Goal: Communication & Community: Ask a question

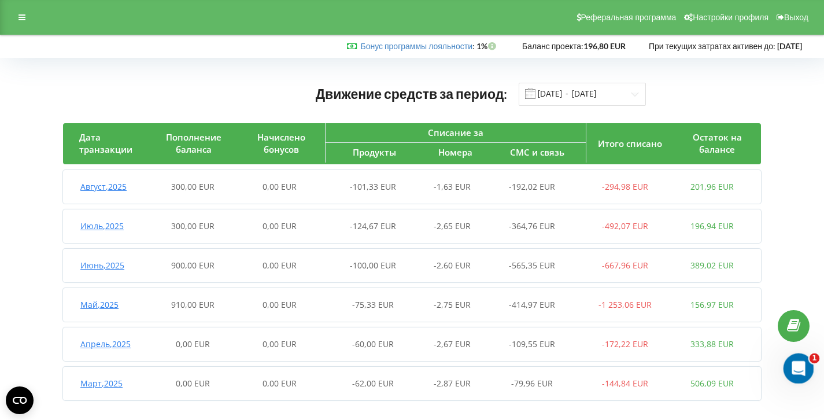
click at [796, 372] on icon "Открыть службу сообщений Intercom" at bounding box center [796, 366] width 19 height 19
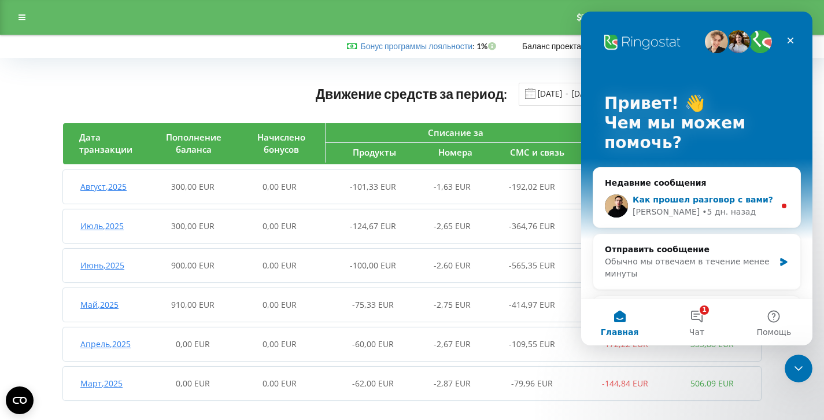
click at [662, 210] on div "[PERSON_NAME]" at bounding box center [665, 212] width 67 height 12
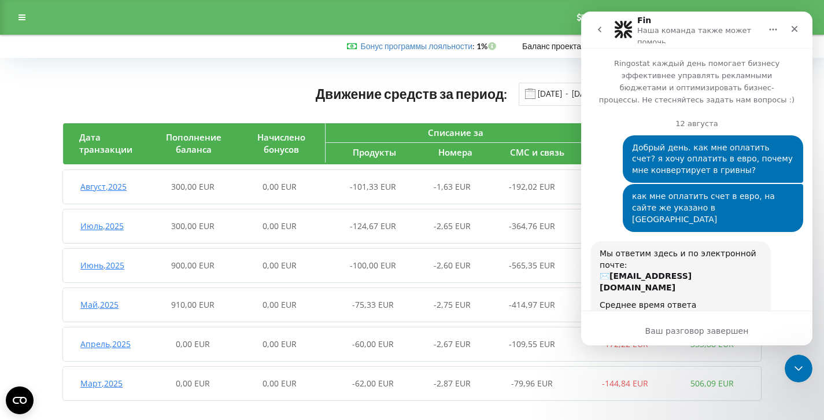
scroll to position [84, 0]
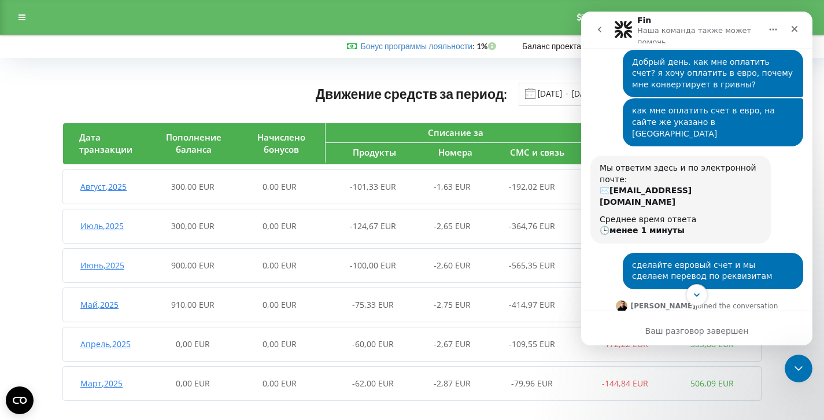
click at [695, 292] on icon "Scroll to bottom" at bounding box center [696, 295] width 10 height 10
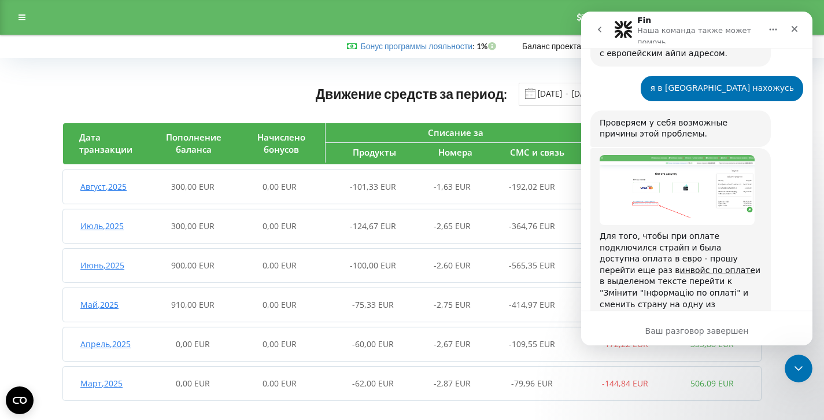
scroll to position [2442, 0]
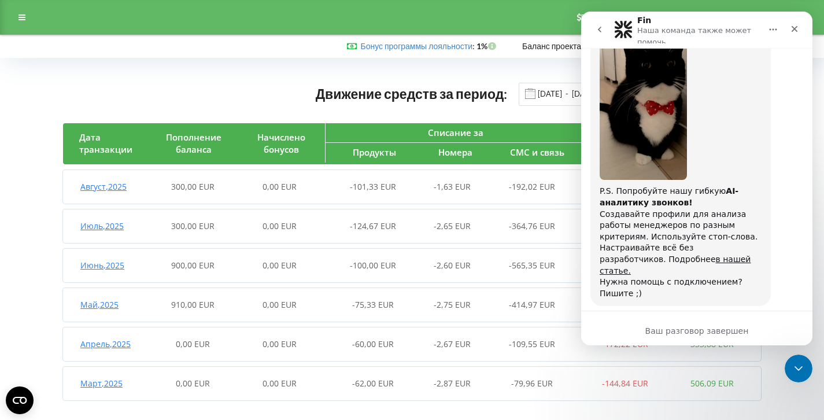
click at [704, 385] on span "Отлично" at bounding box center [698, 395] width 21 height 21
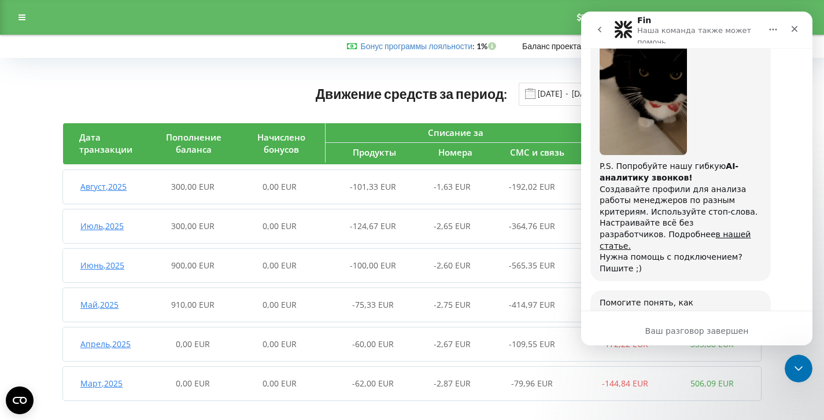
scroll to position [2474, 0]
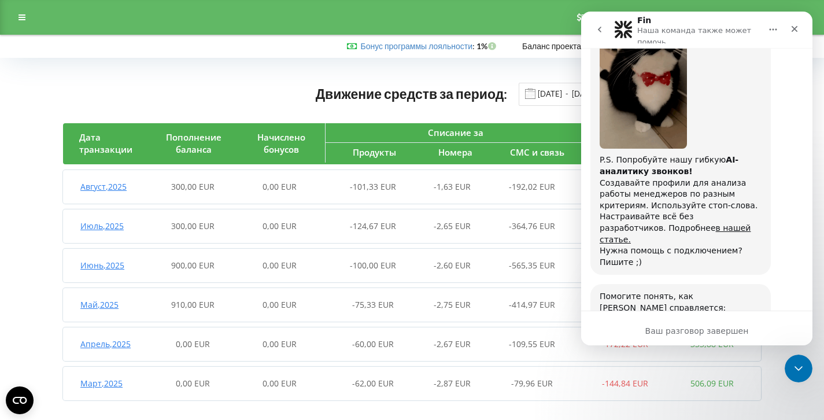
type textarea "ок"
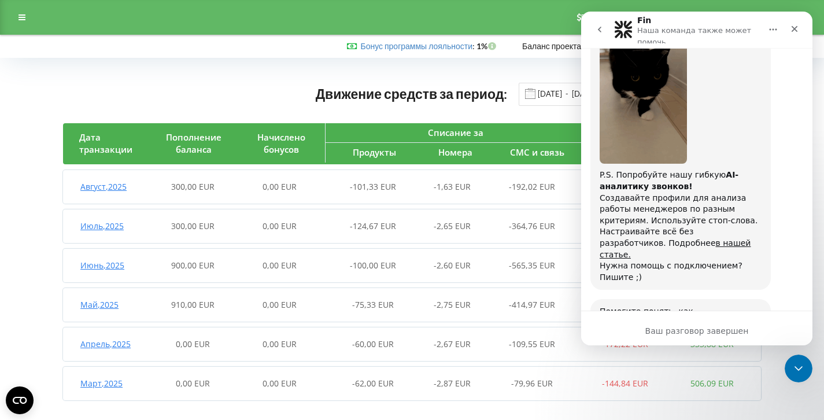
click at [603, 33] on icon "go back" at bounding box center [599, 29] width 9 height 9
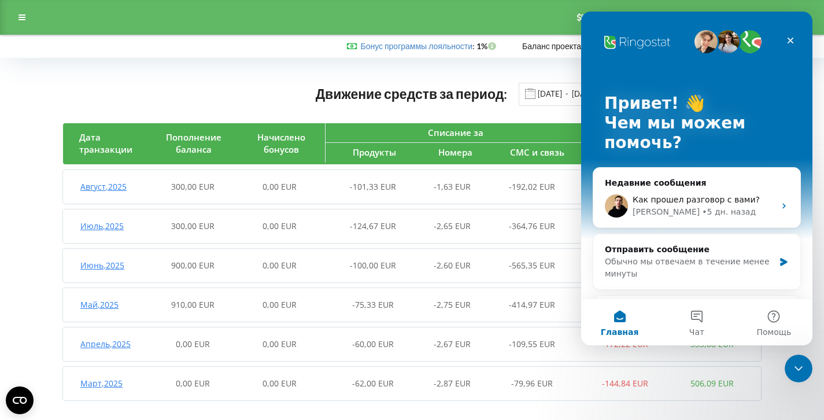
scroll to position [0, 0]
click at [699, 324] on button "Чат" at bounding box center [696, 322] width 77 height 46
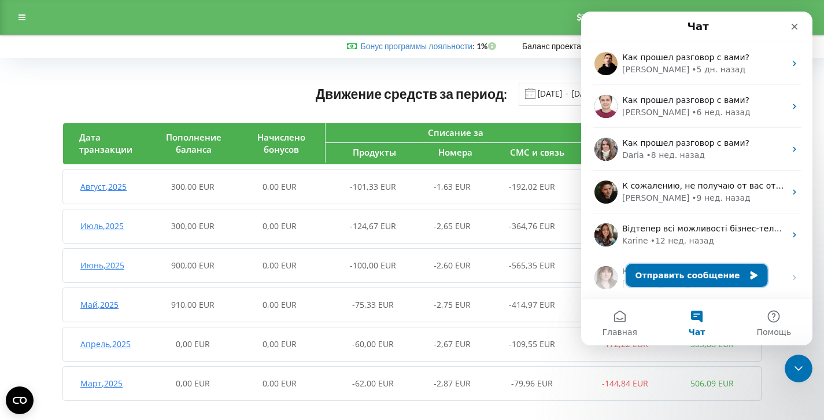
click at [706, 276] on button "Отправить сообщение" at bounding box center [697, 275] width 142 height 23
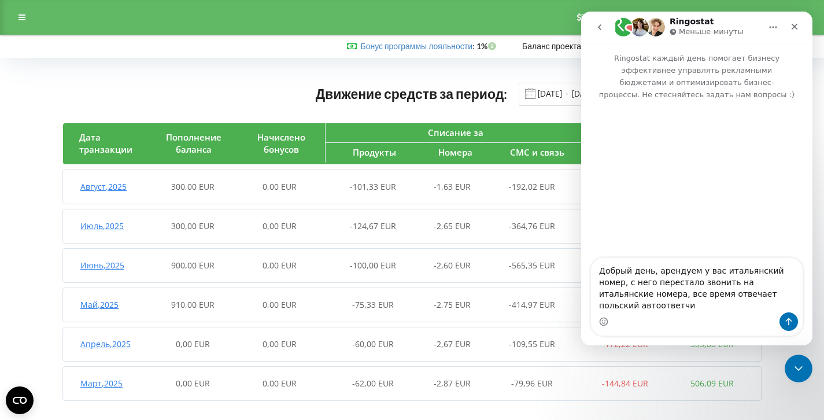
type textarea "Добрый день, арендуем у вас итальянский номер, с него перестало звонить на итал…"
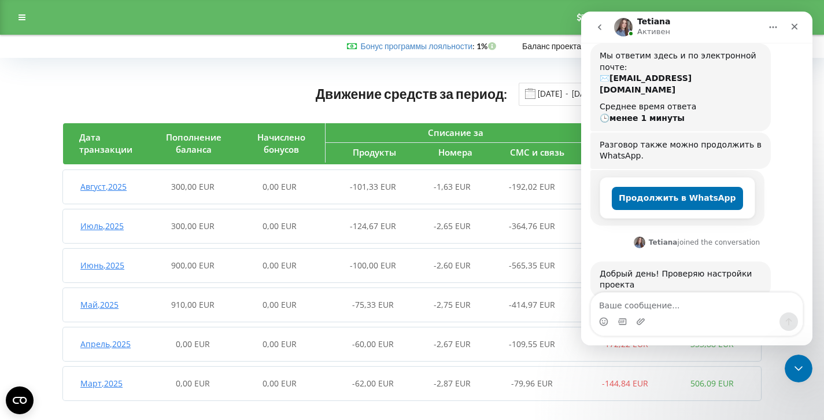
scroll to position [157, 0]
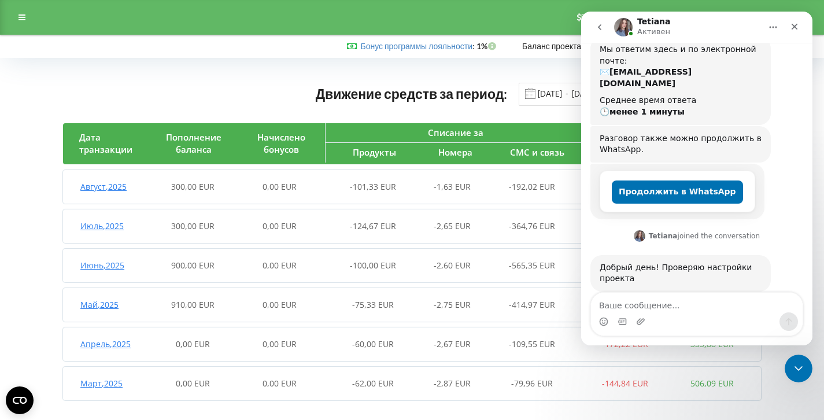
click at [620, 20] on img "Мессенджер Intercom" at bounding box center [623, 27] width 18 height 18
click at [624, 34] on img "Мессенджер Intercom" at bounding box center [623, 27] width 18 height 18
click at [644, 23] on h1 "Tetiana" at bounding box center [654, 21] width 34 height 9
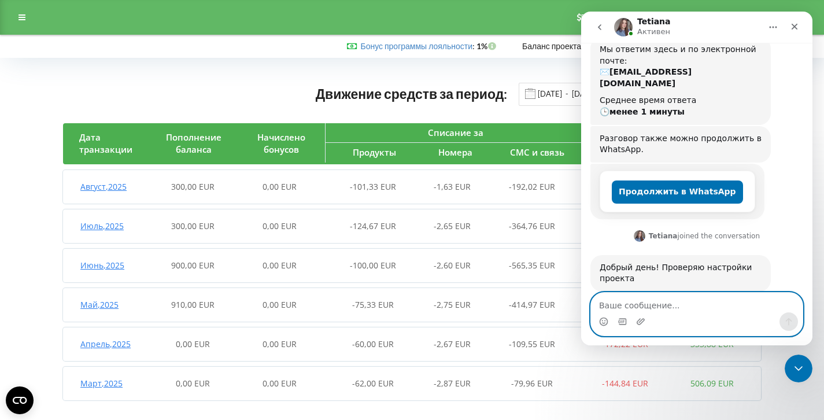
drag, startPoint x: 650, startPoint y: 306, endPoint x: 655, endPoint y: 321, distance: 15.9
click at [654, 318] on div "Мессенджер Intercom" at bounding box center [697, 313] width 212 height 43
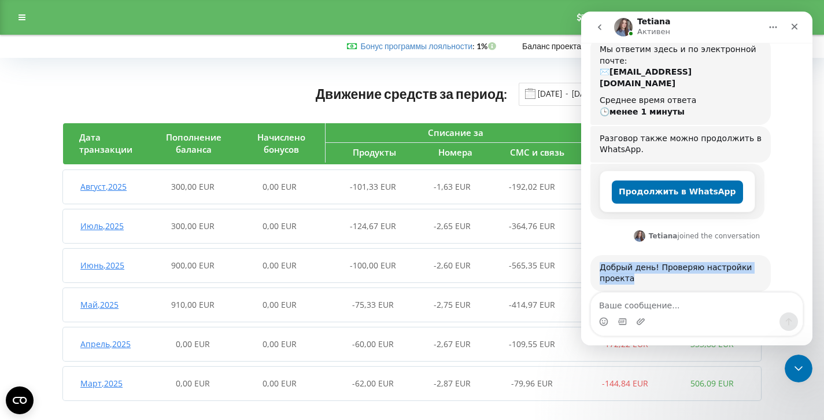
drag, startPoint x: 643, startPoint y: 253, endPoint x: 602, endPoint y: 244, distance: 42.1
click at [602, 262] on div "Добрый день! Проверяю настройки проекта" at bounding box center [680, 273] width 162 height 23
click at [618, 30] on img "Мессенджер Intercom" at bounding box center [623, 27] width 18 height 18
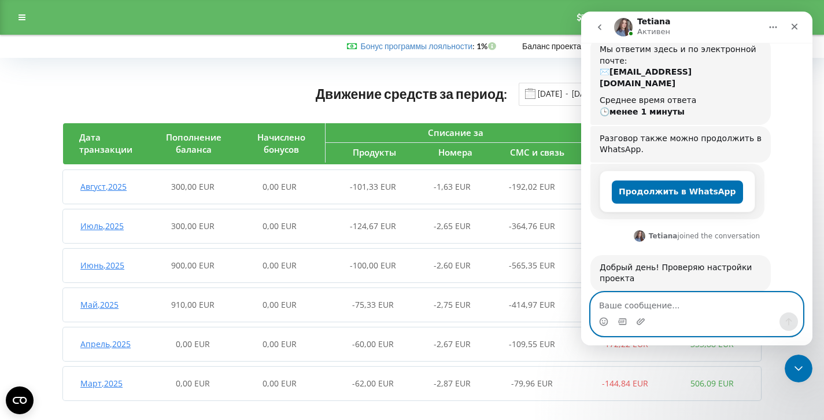
click at [665, 309] on textarea "Ваше сообщение..." at bounding box center [697, 302] width 212 height 20
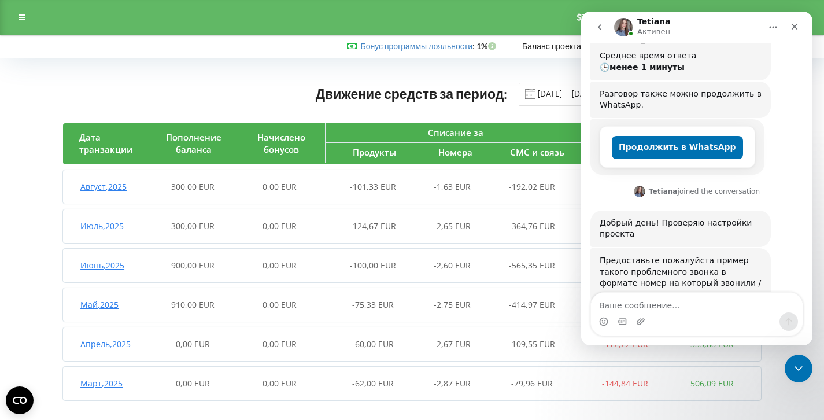
scroll to position [218, 0]
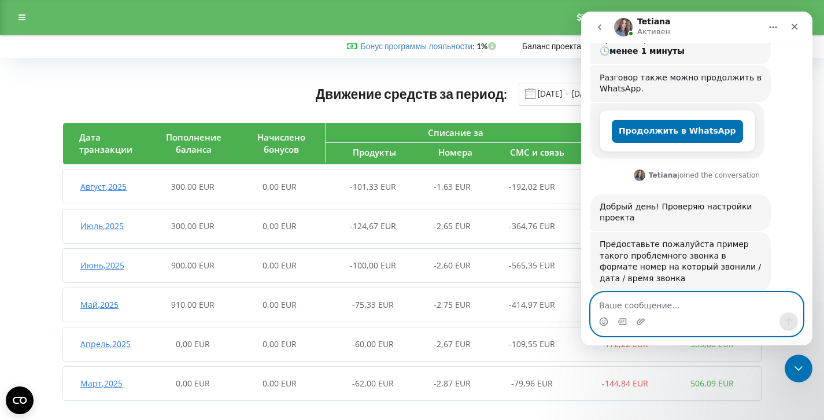
click at [650, 305] on textarea "Ваше сообщение..." at bounding box center [697, 302] width 212 height 20
type textarea "390354531611 12:33:04 20.08.2025"
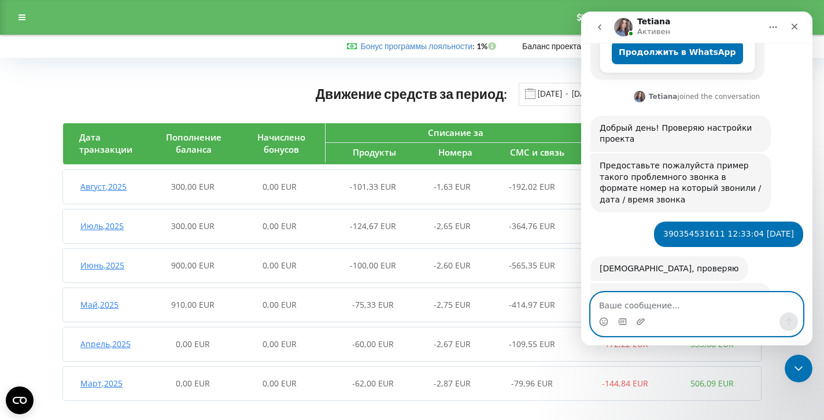
scroll to position [336, 0]
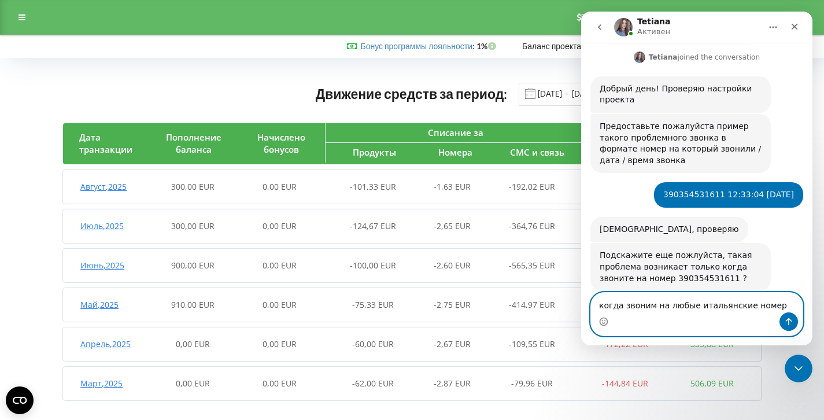
type textarea "когда звоним на любые итальянские номера"
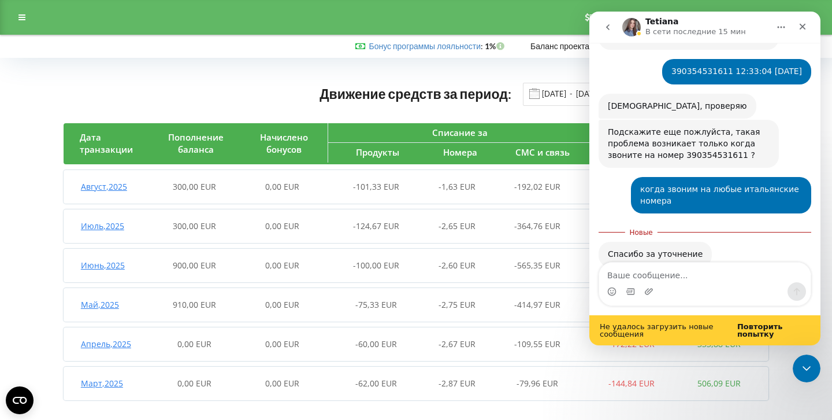
scroll to position [465, 0]
